Goal: Find specific page/section: Find specific page/section

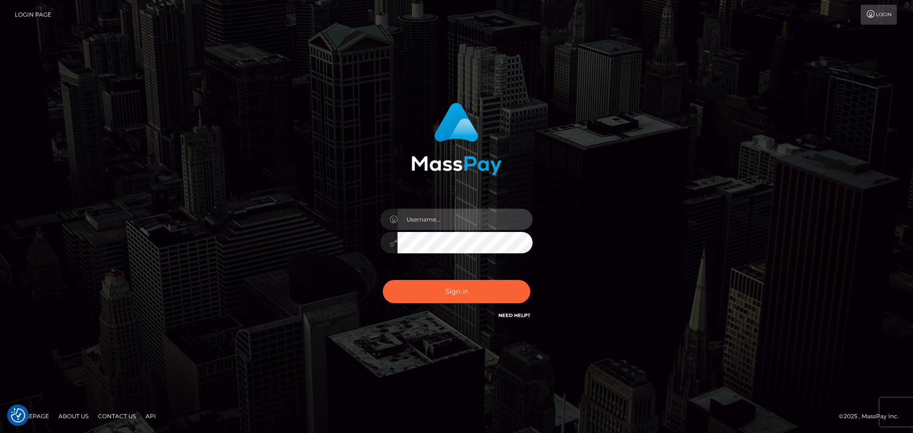
click at [444, 228] on input "text" at bounding box center [465, 219] width 135 height 21
type input "carly.throne"
click at [442, 218] on input "text" at bounding box center [465, 219] width 135 height 21
type input "carly.throne"
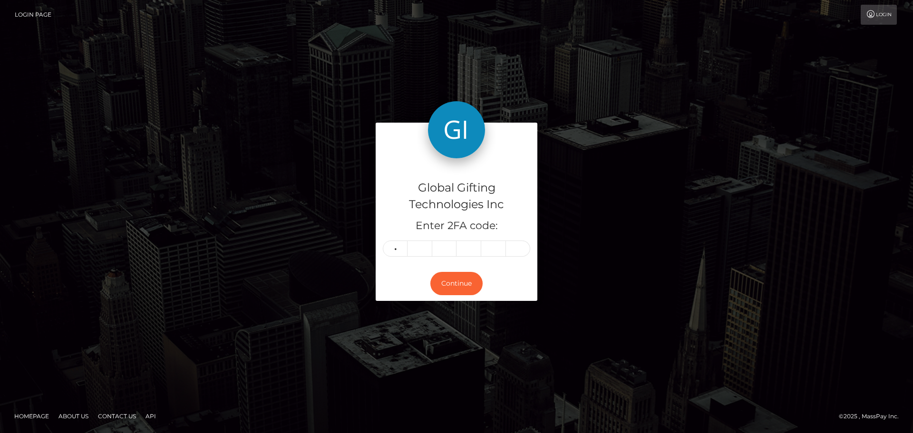
type input "7"
type input "6"
type input "7"
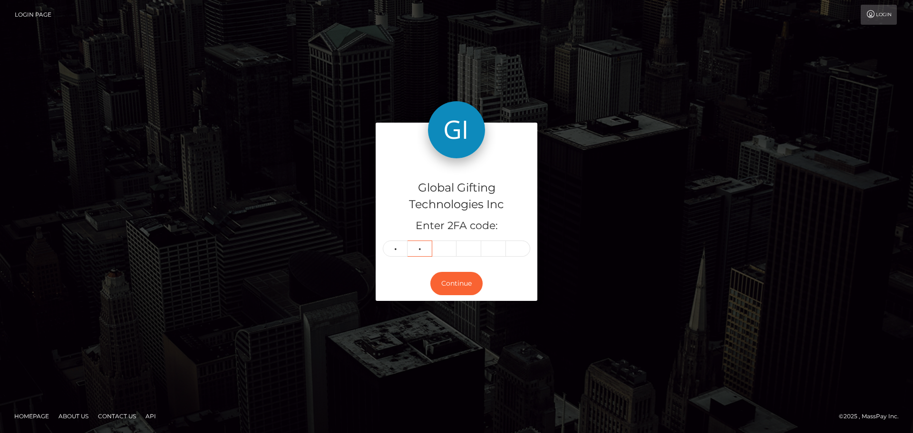
type input "6"
type input "8"
type input "6"
type input "7"
type input "8"
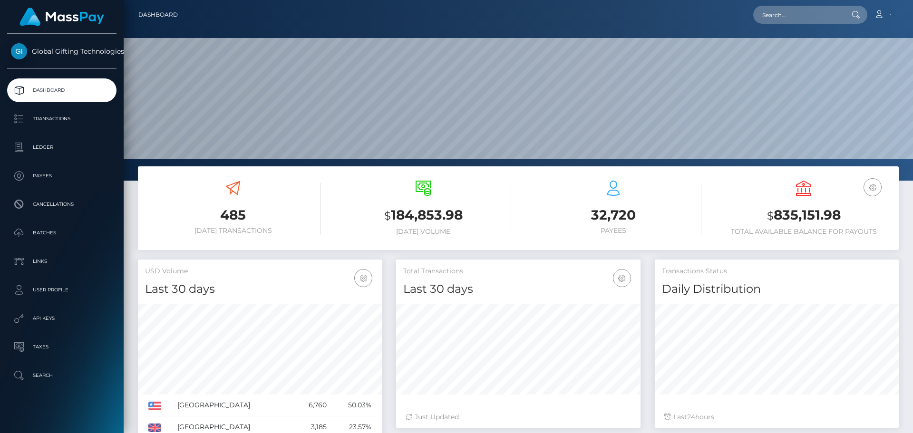
scroll to position [305, 245]
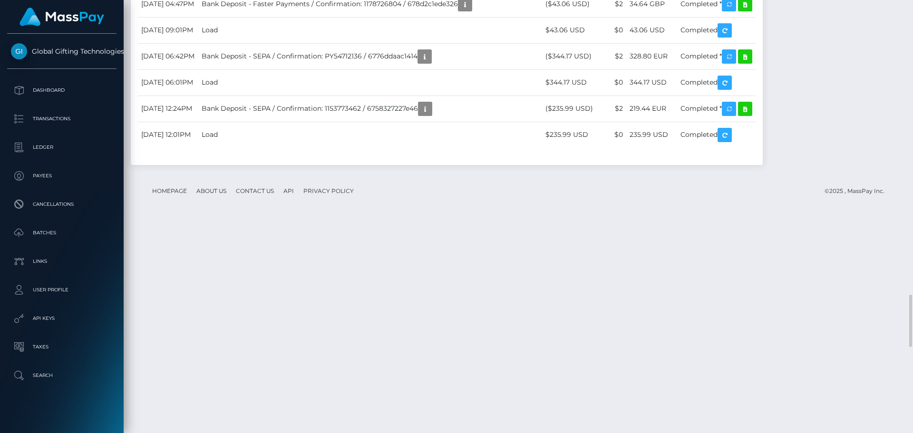
scroll to position [114, 245]
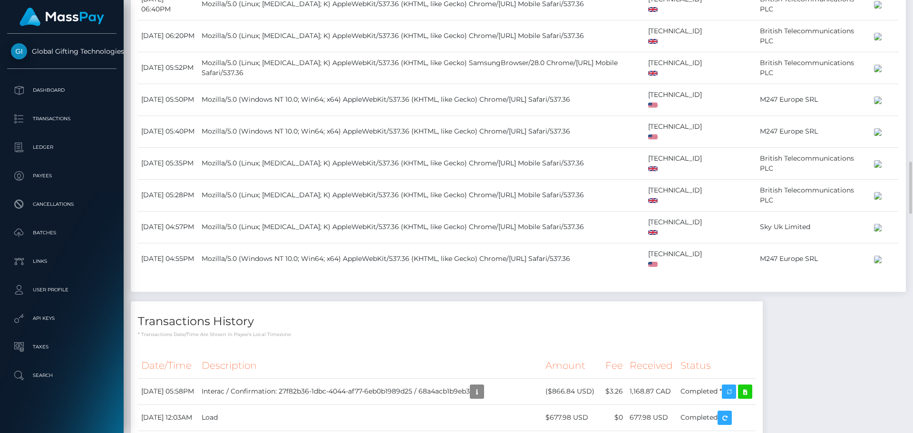
scroll to position [1808, 0]
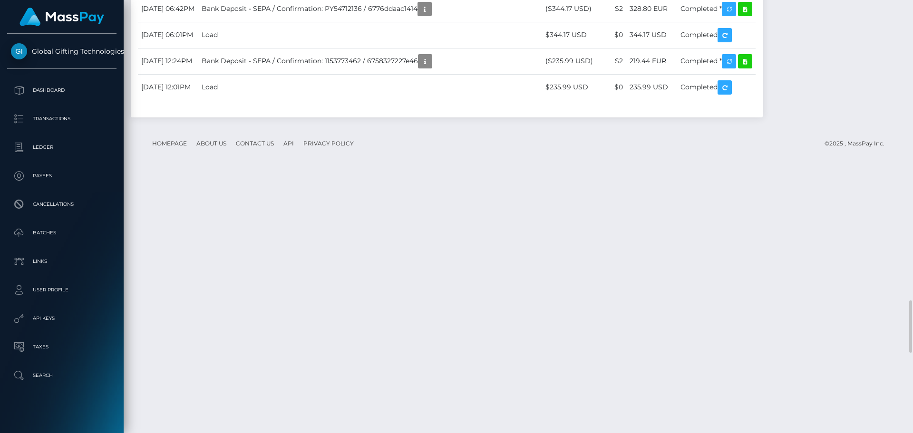
scroll to position [114, 245]
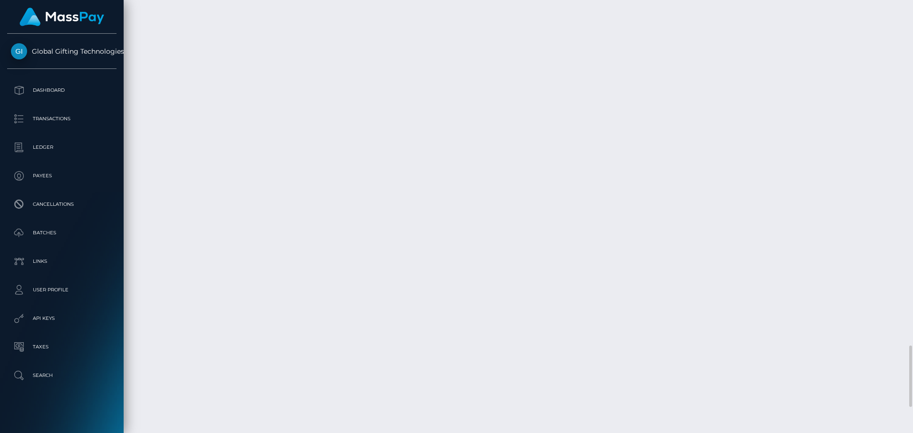
scroll to position [2609, 0]
